Goal: Task Accomplishment & Management: Manage account settings

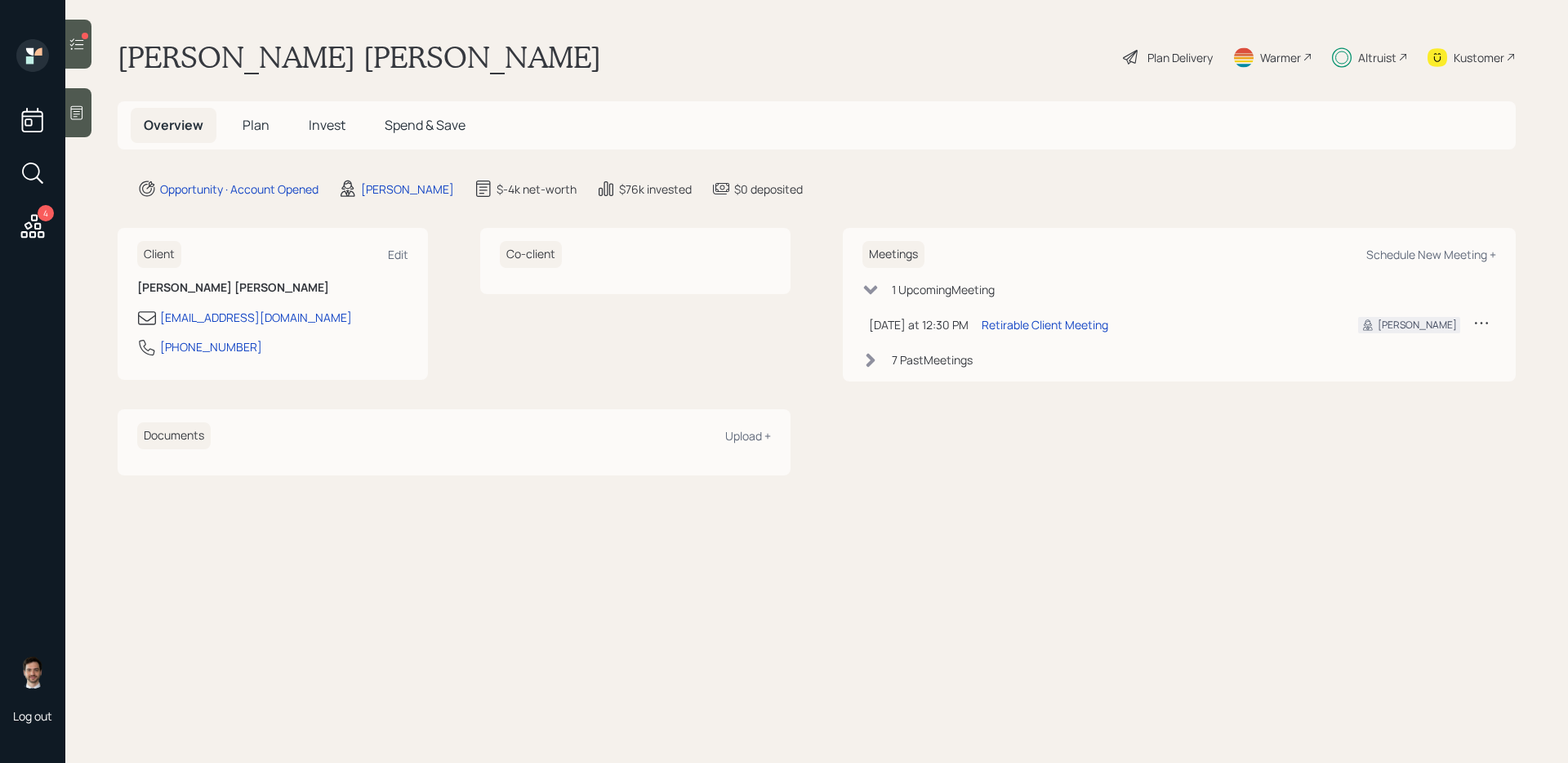
click at [253, 134] on span "Plan" at bounding box center [256, 124] width 27 height 18
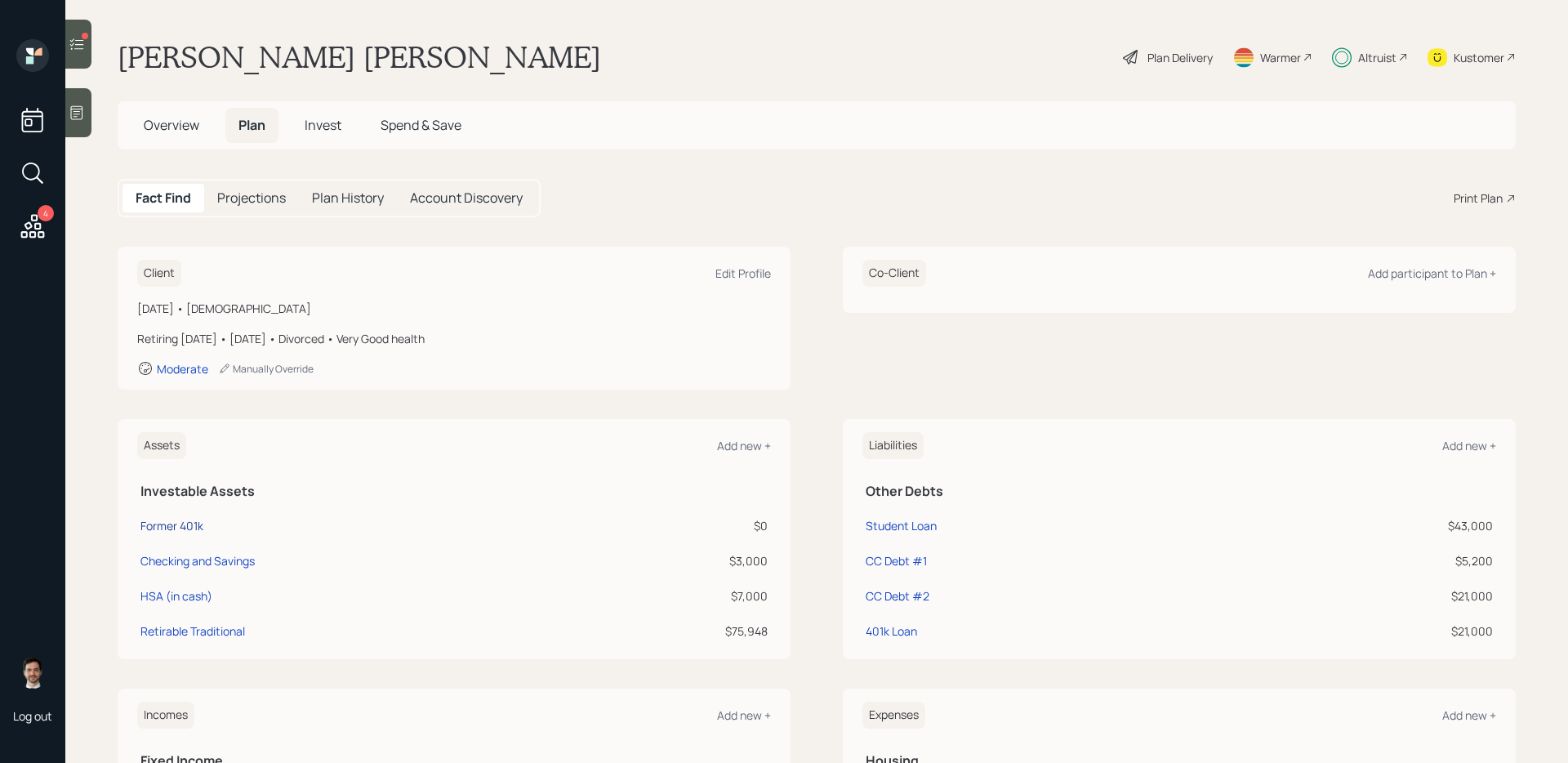
click at [162, 528] on div "Former 401k" at bounding box center [172, 526] width 63 height 17
select select "company_sponsored"
select select "balanced"
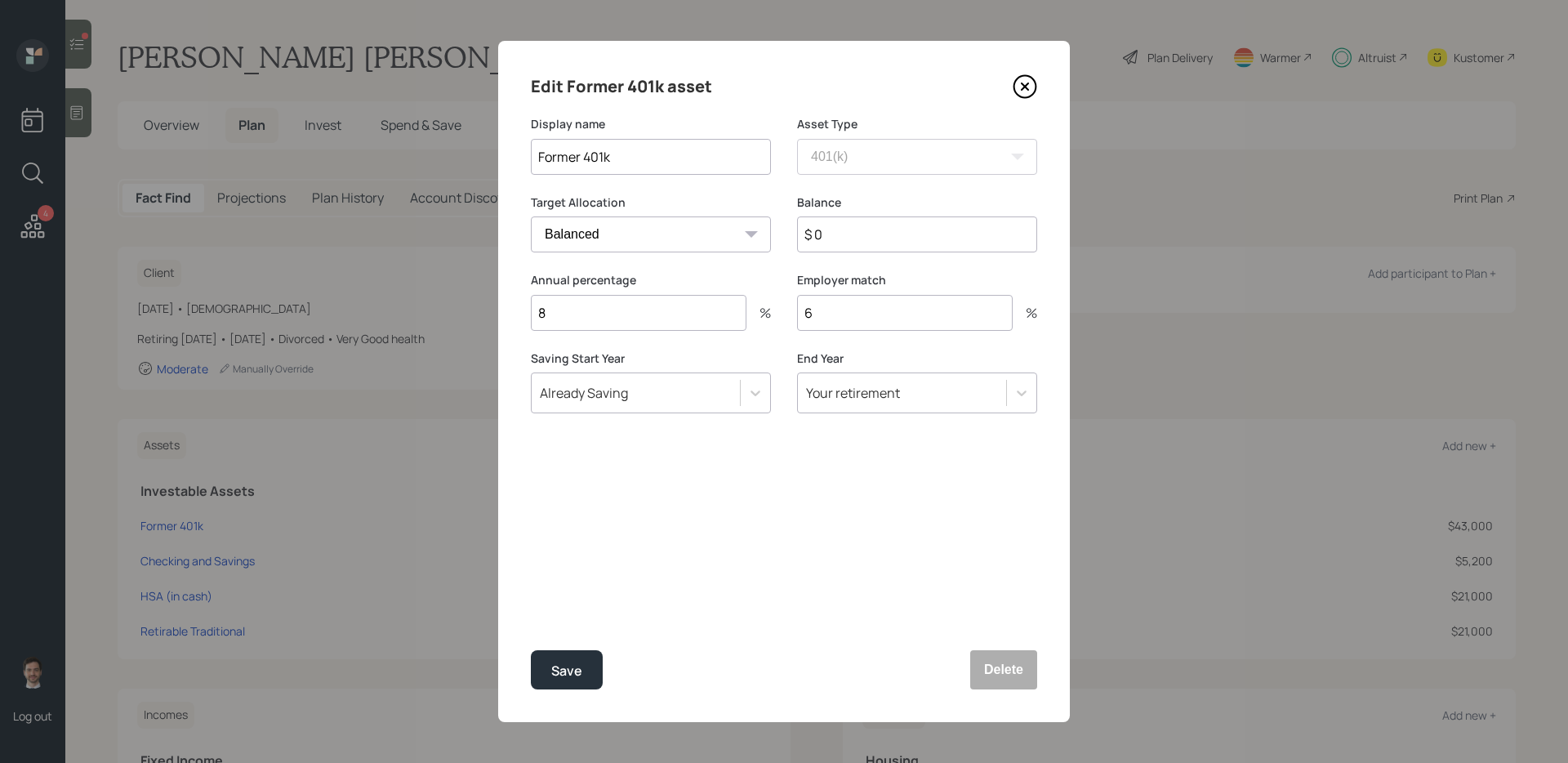
click at [1019, 94] on icon at bounding box center [1025, 86] width 25 height 25
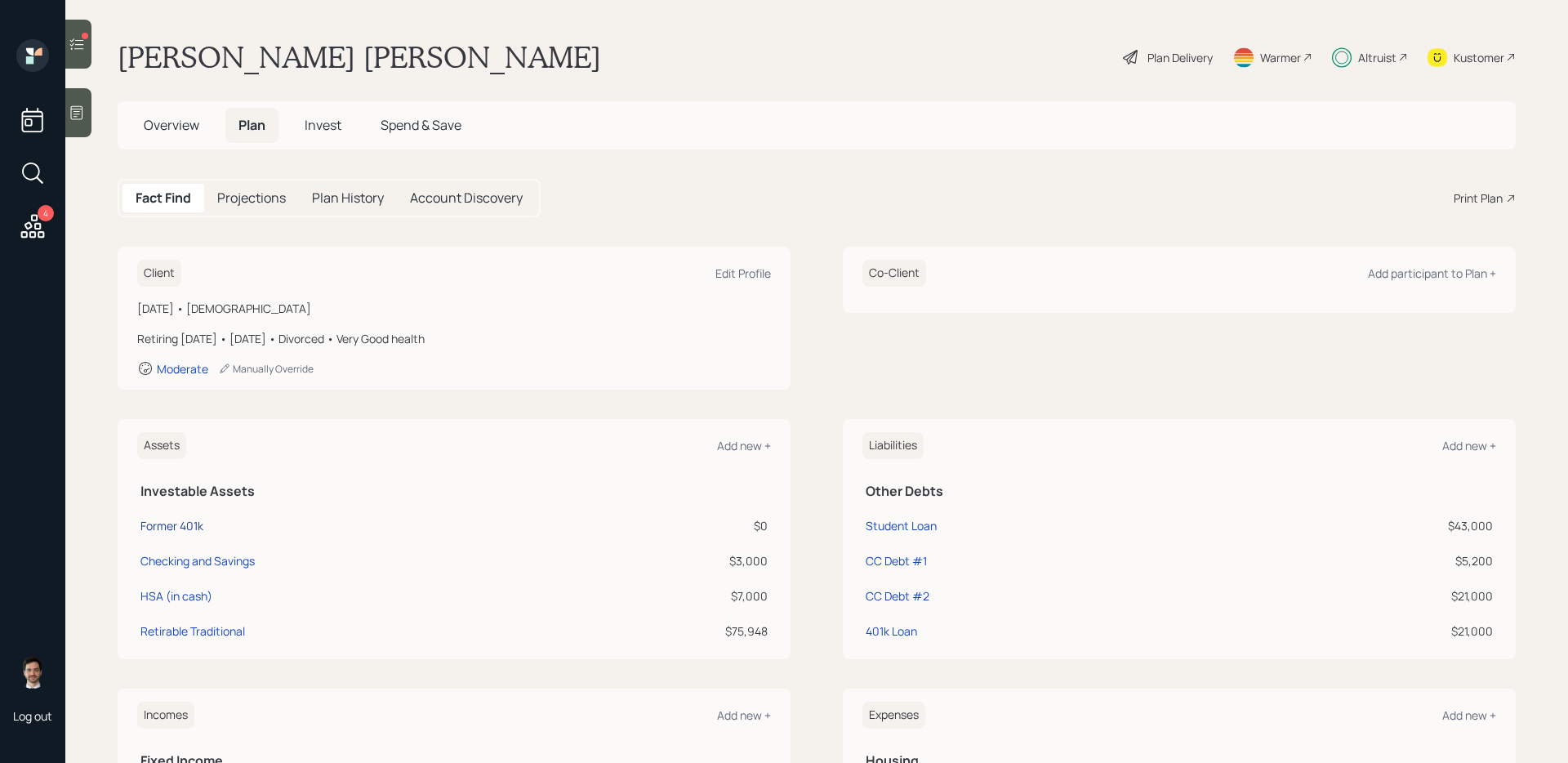
click at [181, 525] on div "Former 401k" at bounding box center [172, 526] width 63 height 17
select select "company_sponsored"
select select "balanced"
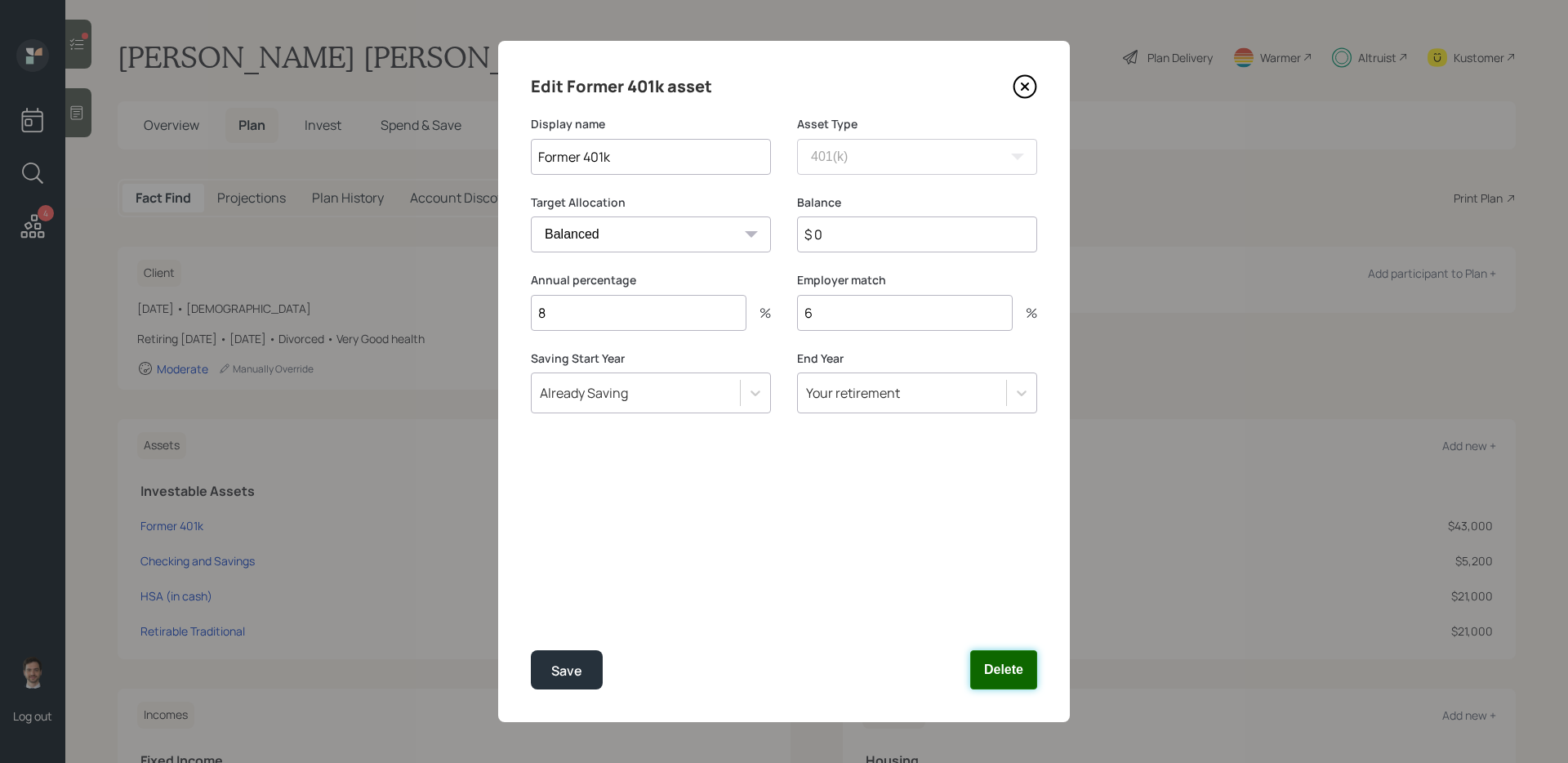
click at [1008, 663] on button "Delete" at bounding box center [1003, 669] width 67 height 39
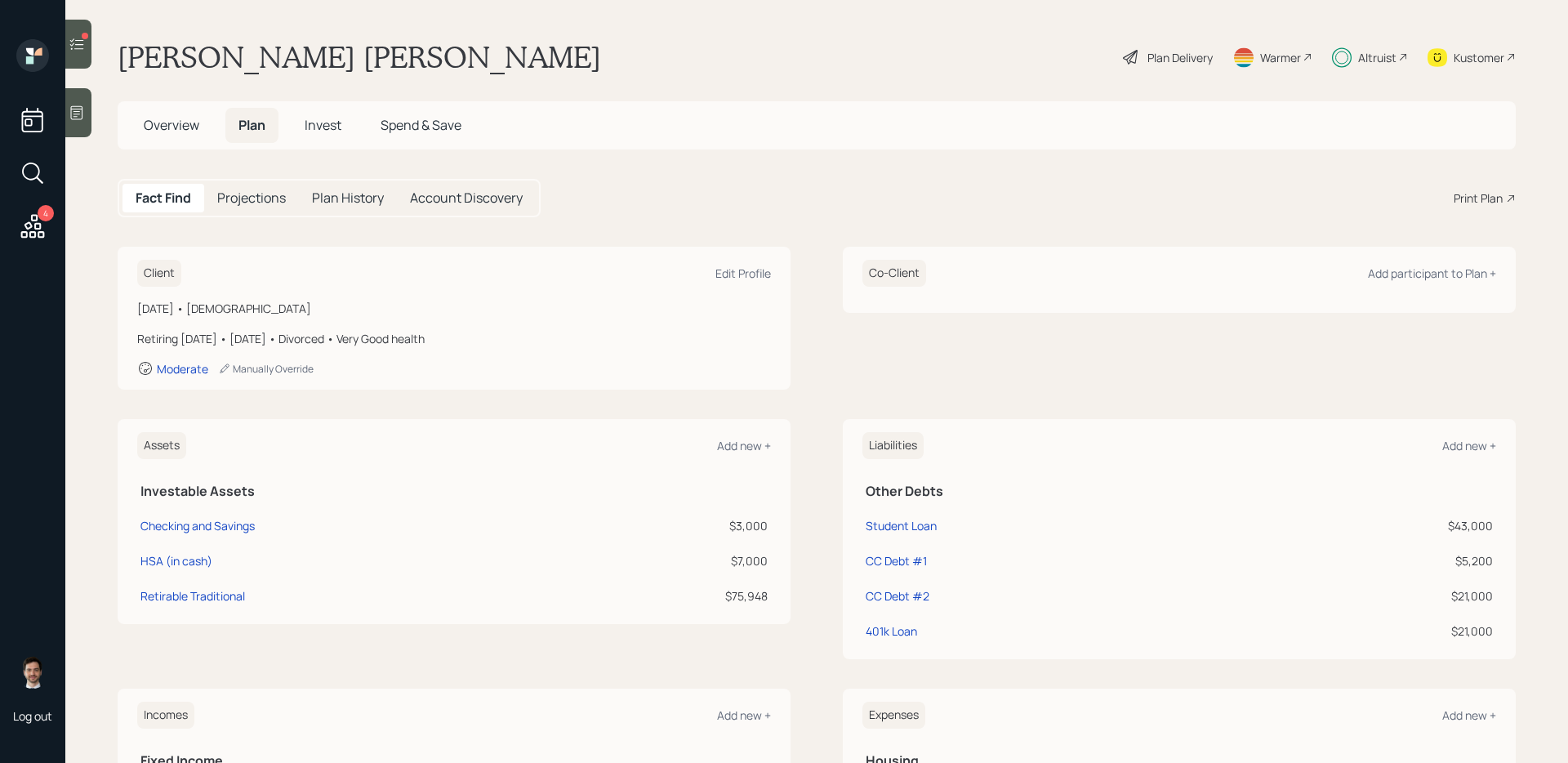
click at [79, 51] on icon at bounding box center [77, 43] width 16 height 16
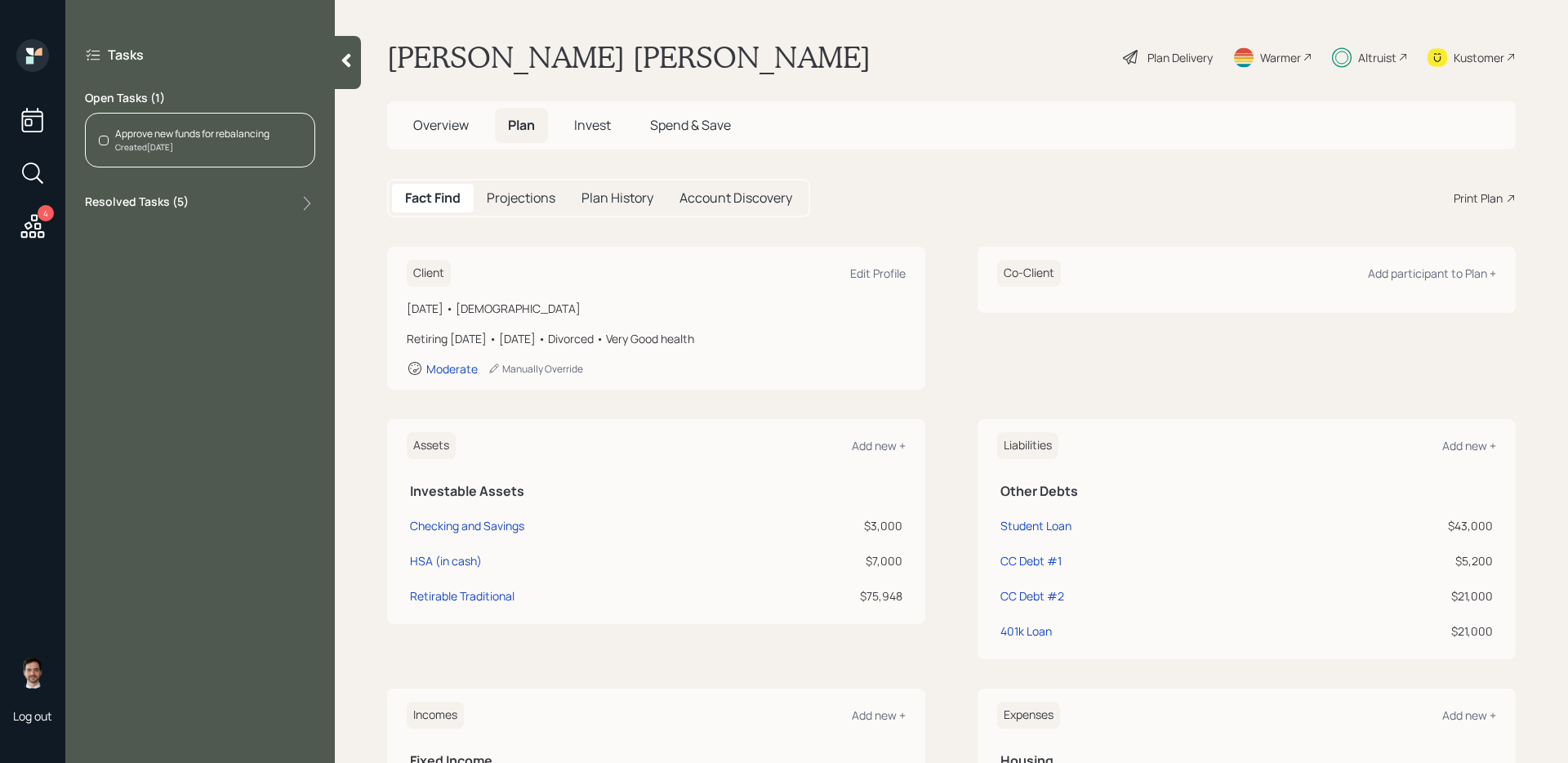
click at [197, 137] on div "Approve new funds for rebalancing" at bounding box center [191, 134] width 154 height 14
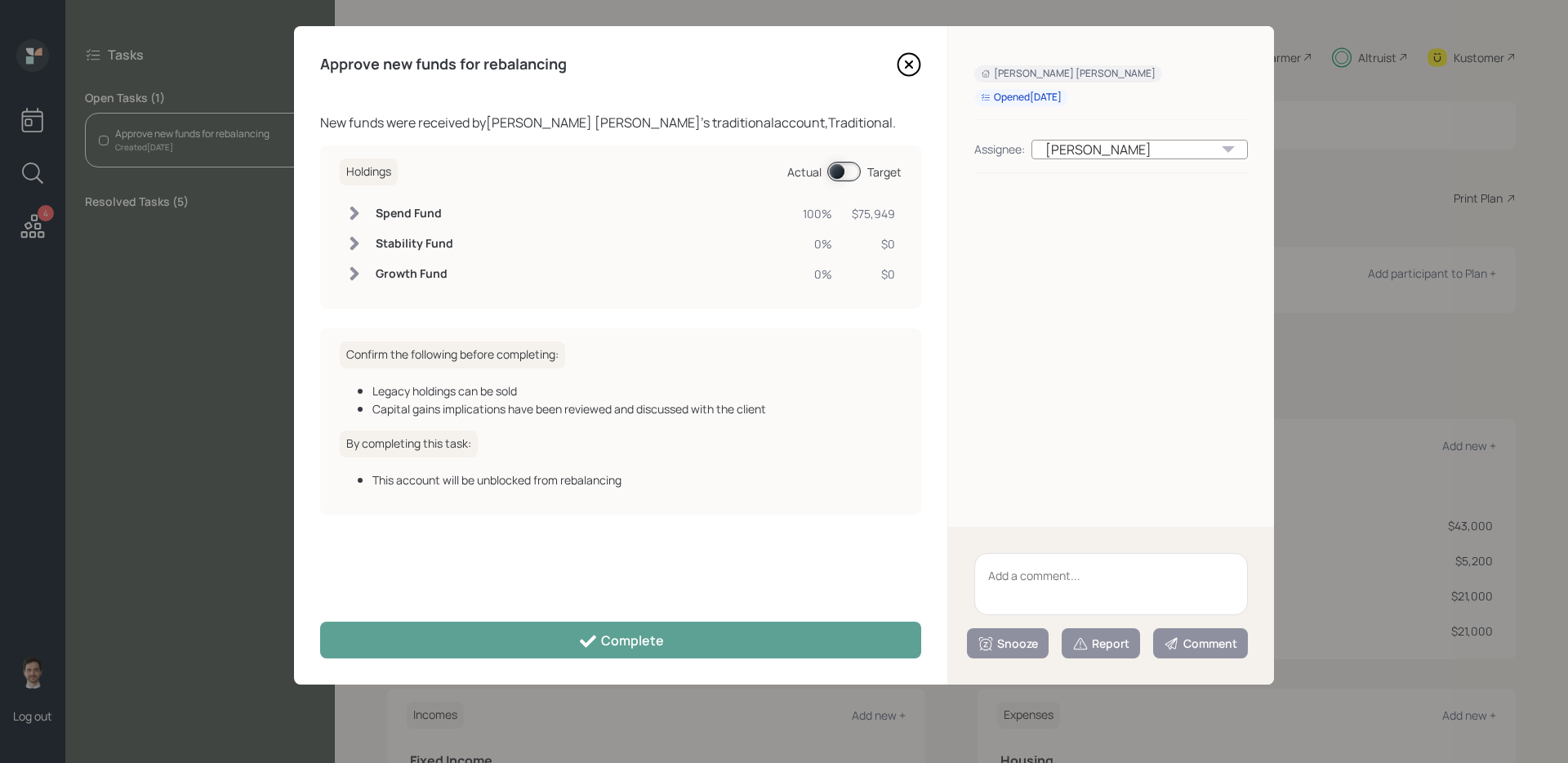
click at [734, 666] on div "Approve new funds for rebalancing New funds were received by [PERSON_NAME] [PER…" at bounding box center [621, 356] width 653 height 658
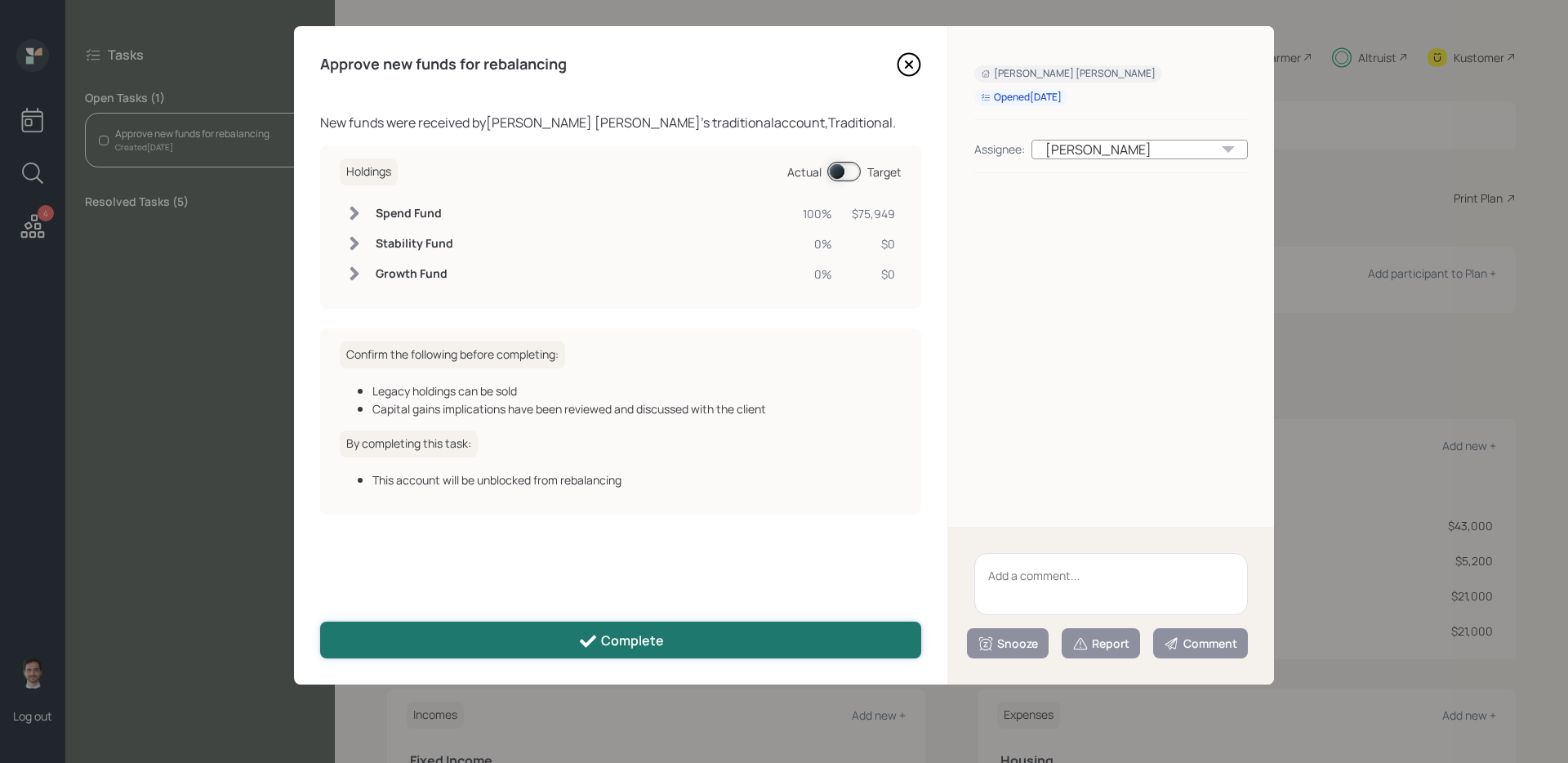
click at [734, 632] on button "Complete" at bounding box center [620, 640] width 601 height 37
